Goal: Contribute content: Contribute content

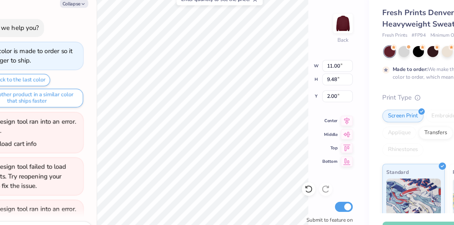
scroll to position [57, 0]
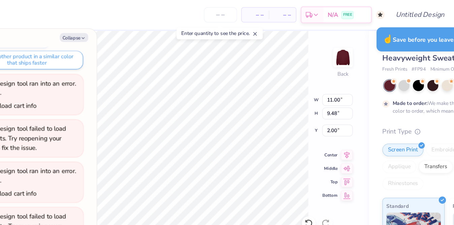
type textarea "x"
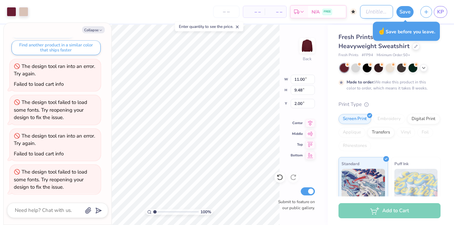
click at [373, 11] on input "Design Title" at bounding box center [376, 11] width 33 height 13
type input "P"
type textarea "x"
type input "P"
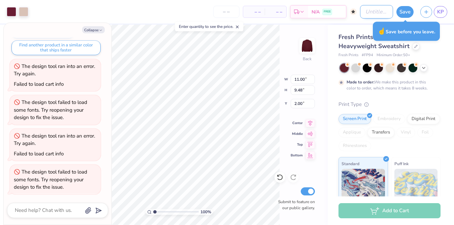
type textarea "x"
type input "Po"
type textarea "x"
type input "Pol"
type textarea "x"
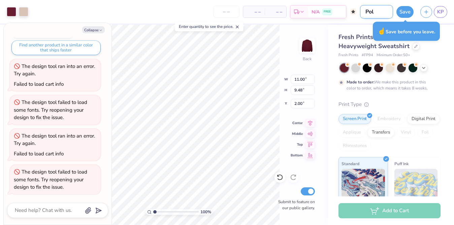
type input "[DATE]"
type textarea "x"
type input "Polar"
type textarea "x"
type input "Polaro"
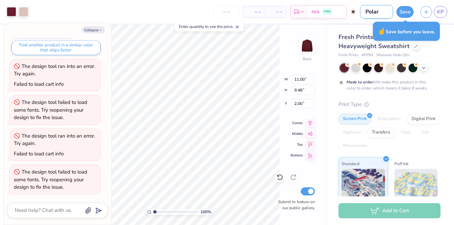
type textarea "x"
type input "Polaroi"
type textarea "x"
type input "Polaroid"
type textarea "x"
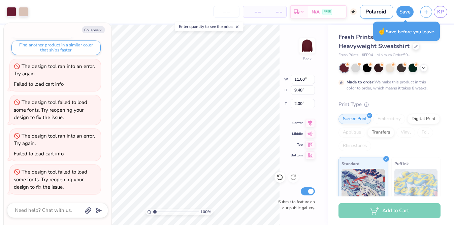
type input "Polaroid"
type textarea "x"
type input "Polaroid C"
type textarea "x"
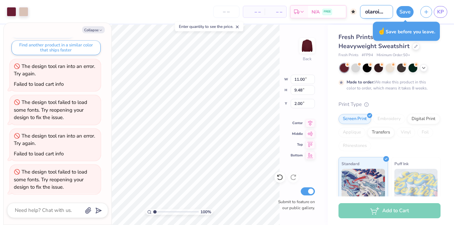
type input "Polaroid Cr"
type textarea "x"
type input "Polaroid Cre"
type textarea "x"
type input "Polaroid Crew"
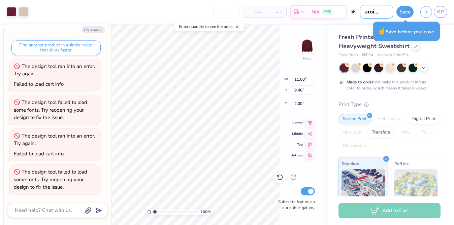
type textarea "x"
type input "Polaroid Crewe"
type textarea "x"
type input "Polaroid Crewen"
type textarea "x"
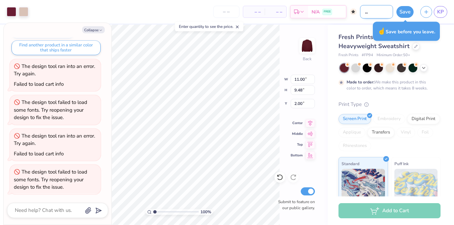
type input "Polaroid Crewe"
type textarea "x"
type input "Polaroid Crew"
type textarea "x"
type input "Polaroid Crewne"
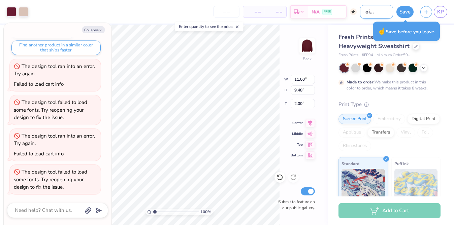
type textarea "x"
type input "Polaroid Crewnec"
type textarea "x"
type input "Polaroid Crewneck"
type textarea "x"
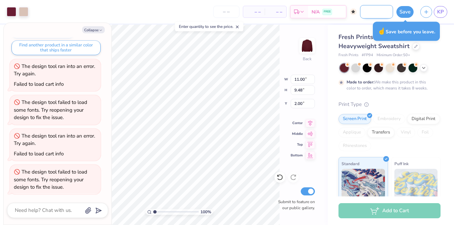
scroll to position [0, 25]
type input "Polaroid Crewneck"
click at [408, 15] on button "Save" at bounding box center [405, 11] width 17 height 12
click at [403, 16] on div "Save" at bounding box center [405, 12] width 17 height 12
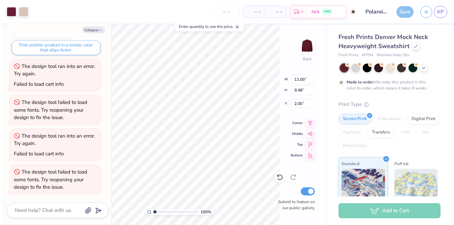
click at [344, 31] on div "Fresh Prints Denver Mock Neck Heavyweight Sweatshirt Fresh Prints # FP94 Minimu…" at bounding box center [391, 167] width 126 height 285
click at [402, 10] on div "Save" at bounding box center [405, 12] width 17 height 12
click at [366, 23] on div "Design Title Polaroid Crewneck" at bounding box center [376, 12] width 33 height 24
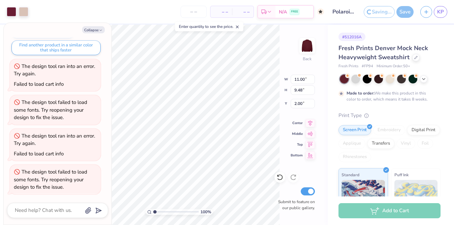
type textarea "x"
